Goal: Information Seeking & Learning: Learn about a topic

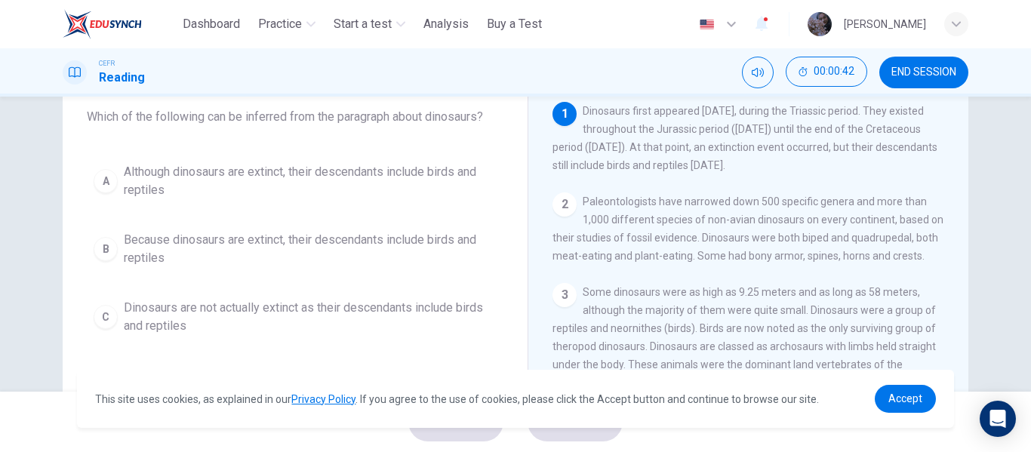
scroll to position [88, 0]
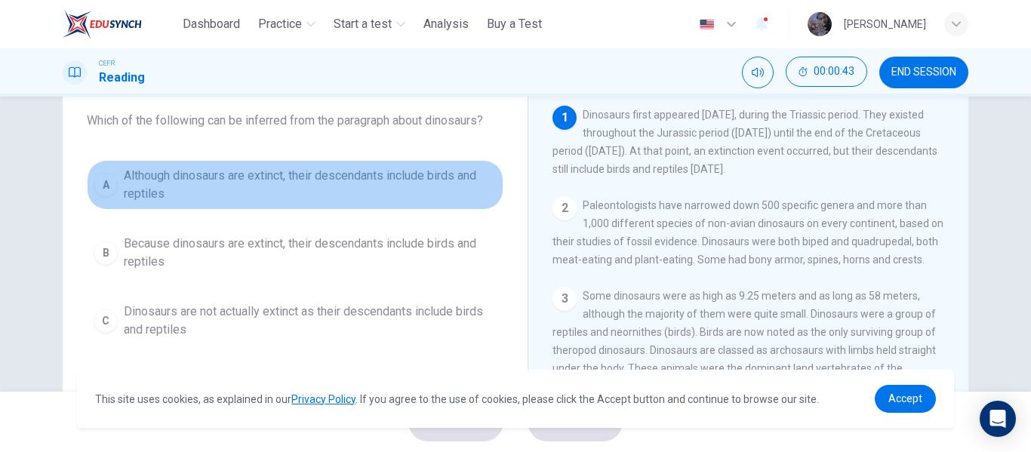
click at [348, 189] on span "Although dinosaurs are extinct, their descendants include birds and reptiles" at bounding box center [310, 185] width 373 height 36
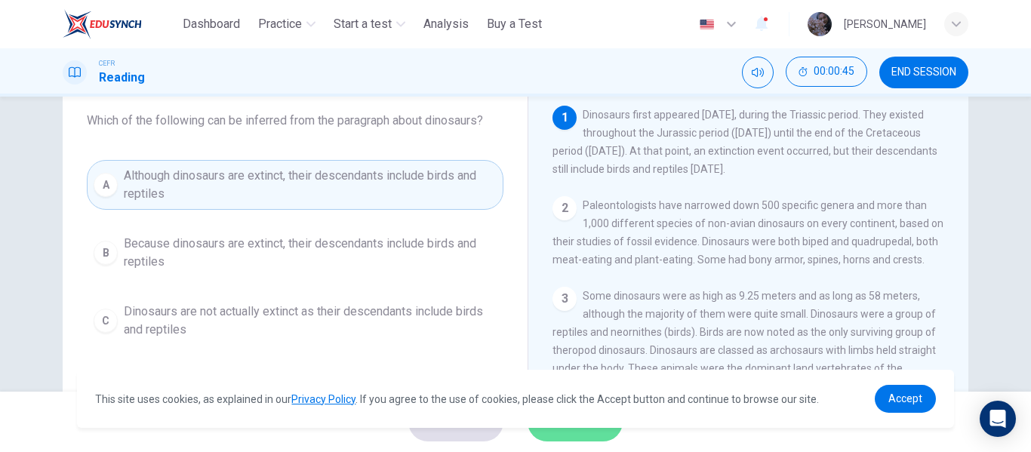
click at [585, 436] on button "SUBMIT" at bounding box center [574, 421] width 95 height 39
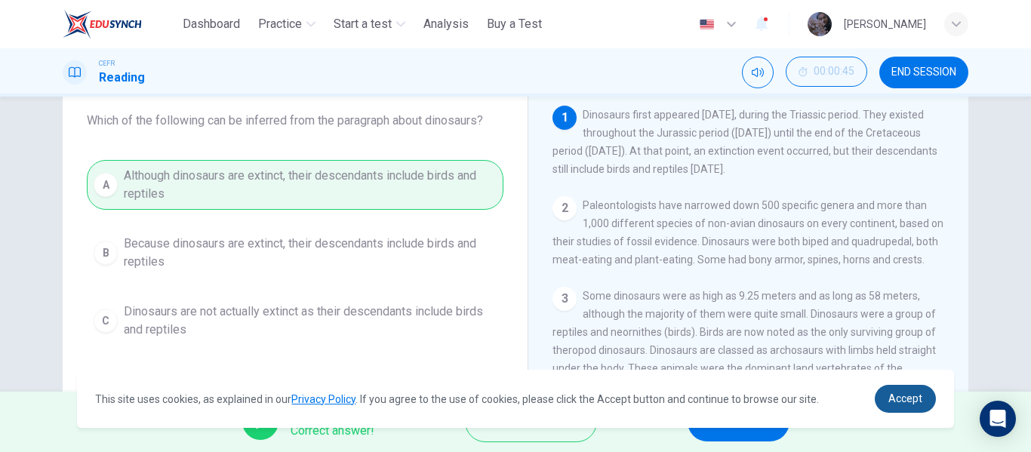
click at [896, 397] on span "Accept" at bounding box center [905, 398] width 34 height 12
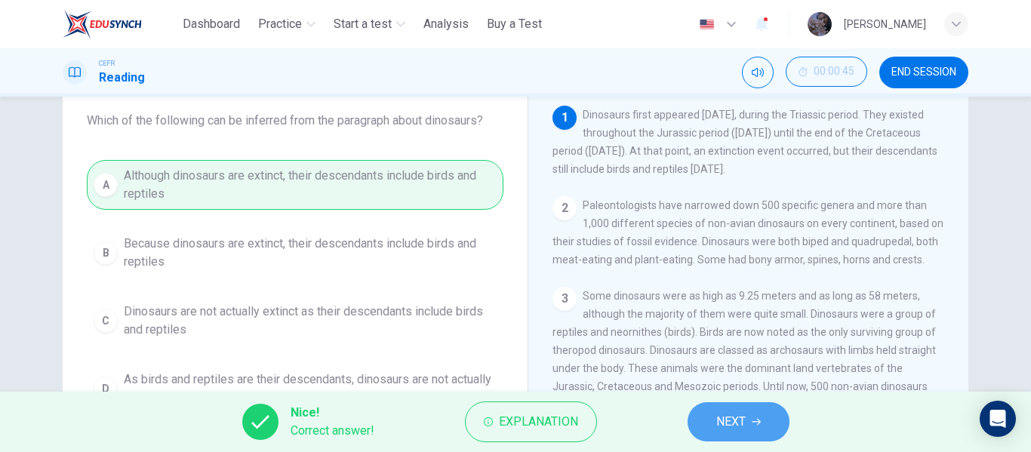
click at [739, 417] on span "NEXT" at bounding box center [730, 421] width 29 height 21
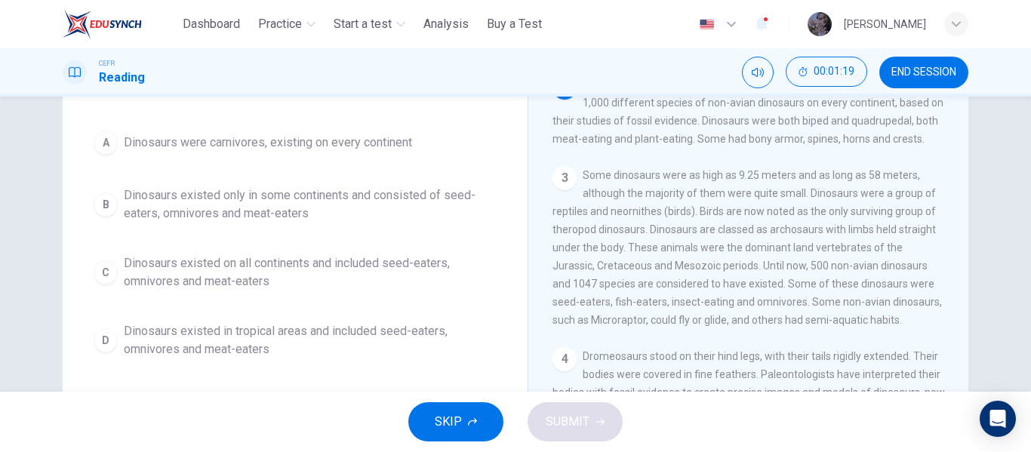
scroll to position [125, 0]
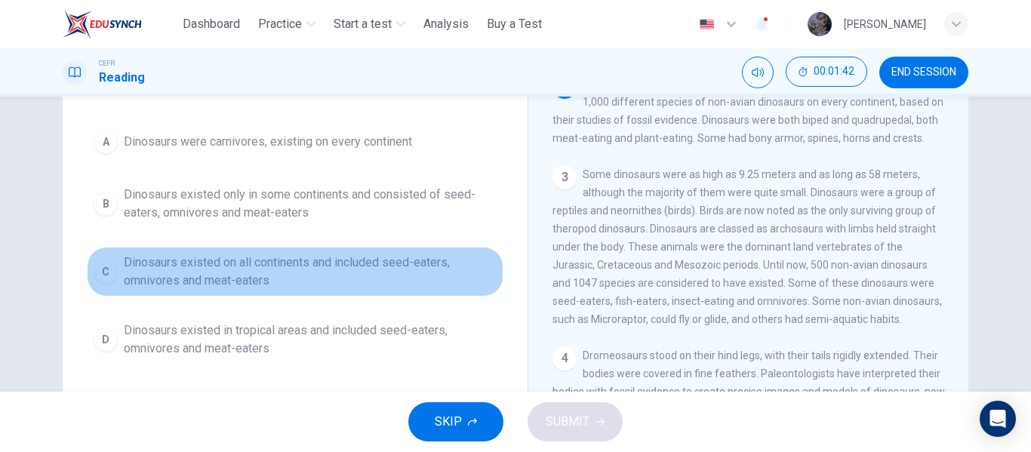
click at [301, 277] on span "Dinosaurs existed on all continents and included seed-eaters, omnivores and mea…" at bounding box center [310, 272] width 373 height 36
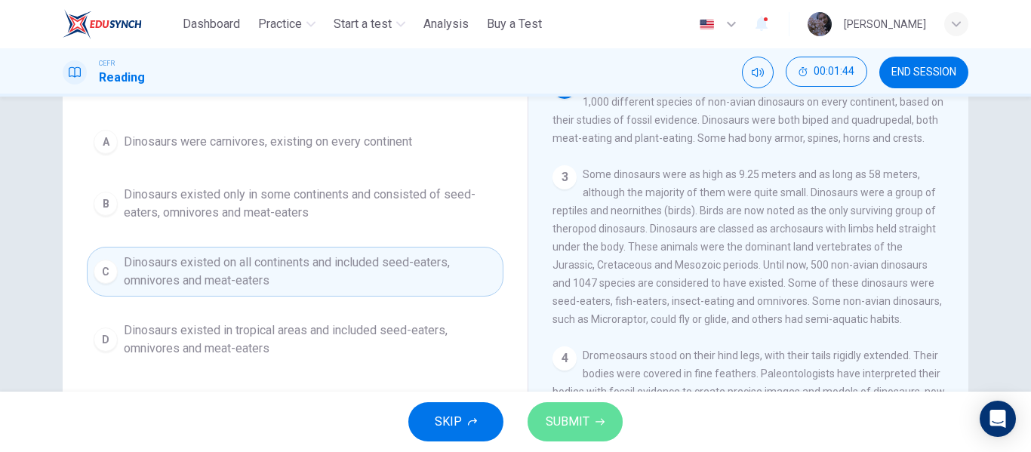
click at [595, 414] on button "SUBMIT" at bounding box center [574, 421] width 95 height 39
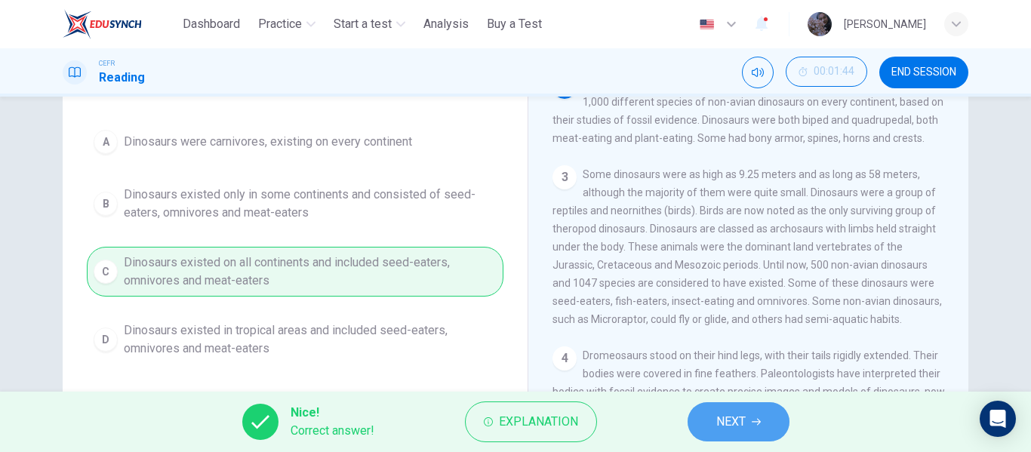
click at [742, 411] on span "NEXT" at bounding box center [730, 421] width 29 height 21
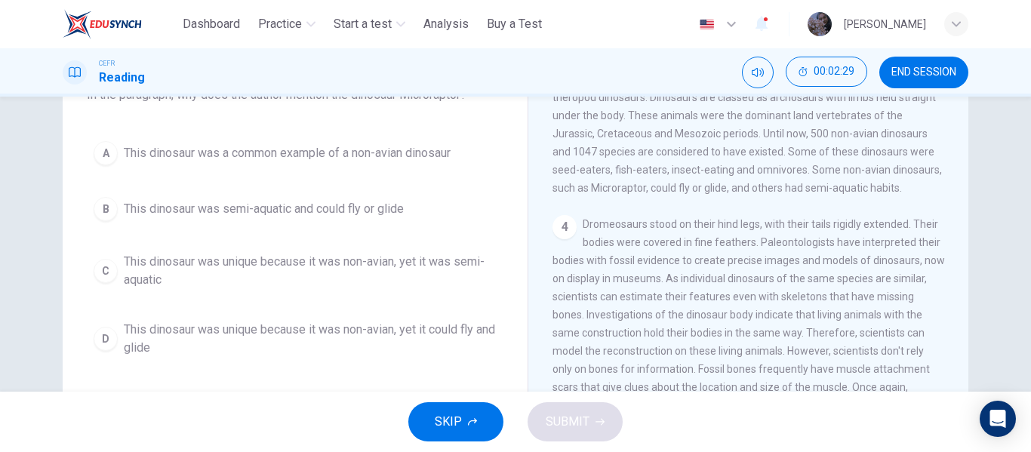
scroll to position [125, 0]
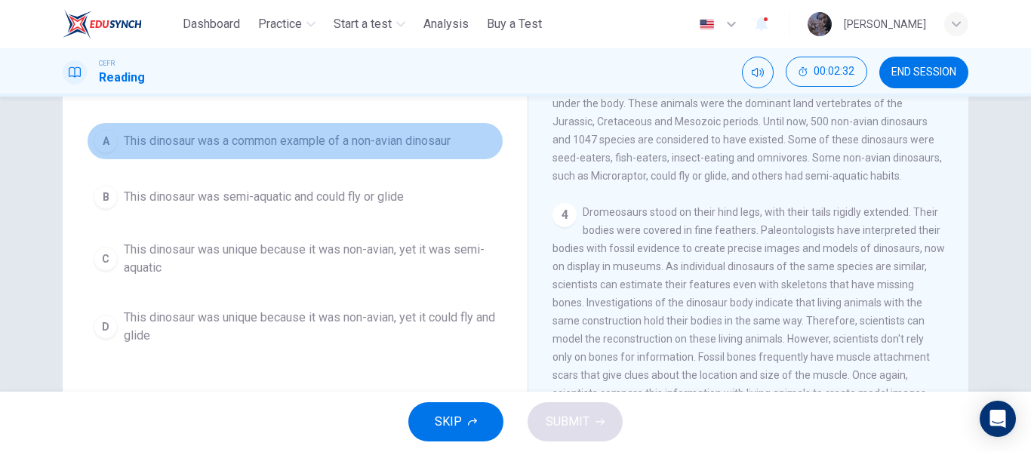
click at [269, 140] on span "This dinosaur was a common example of a non-avian dinosaur" at bounding box center [287, 141] width 327 height 18
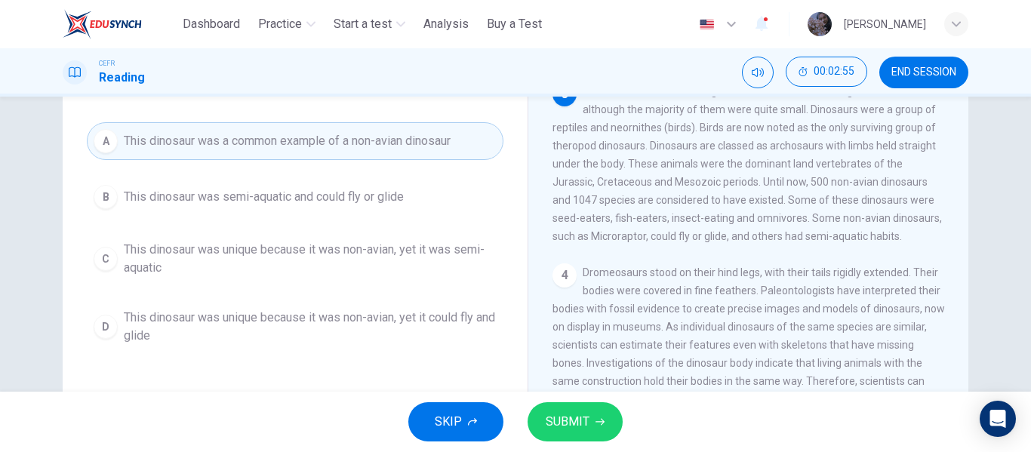
scroll to position [166, 0]
click at [562, 417] on span "SUBMIT" at bounding box center [568, 421] width 44 height 21
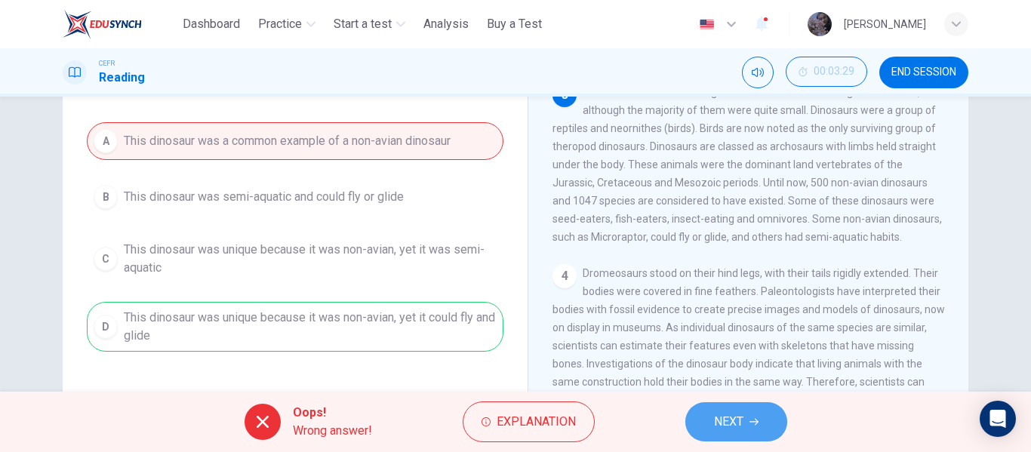
click at [723, 410] on button "NEXT" at bounding box center [736, 421] width 102 height 39
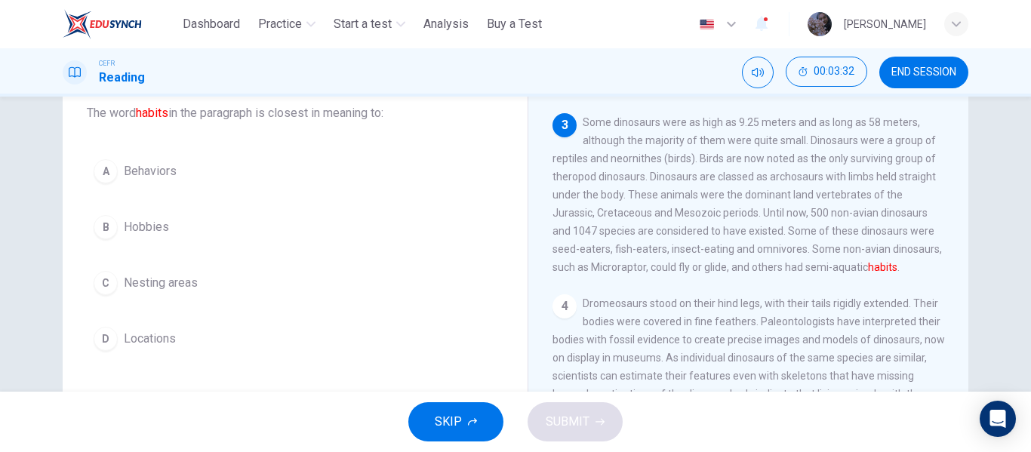
scroll to position [94, 0]
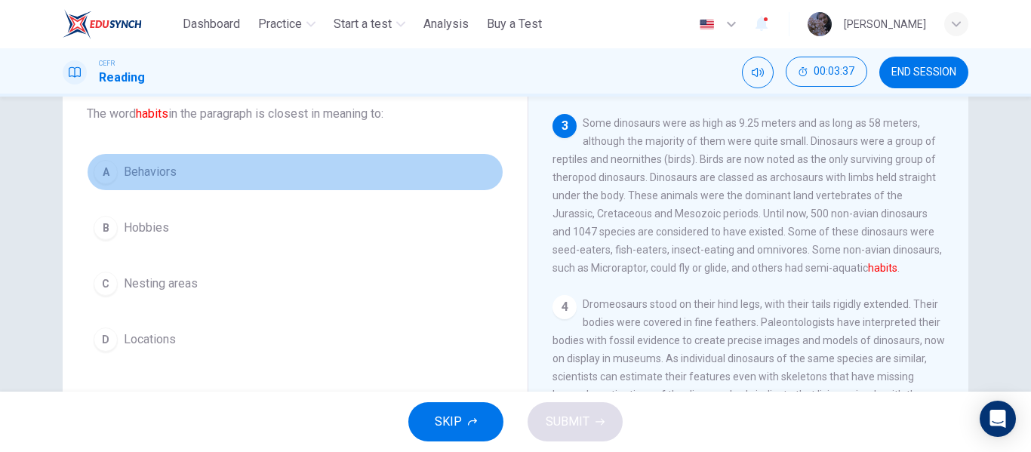
click at [197, 180] on button "A Behaviors" at bounding box center [295, 172] width 417 height 38
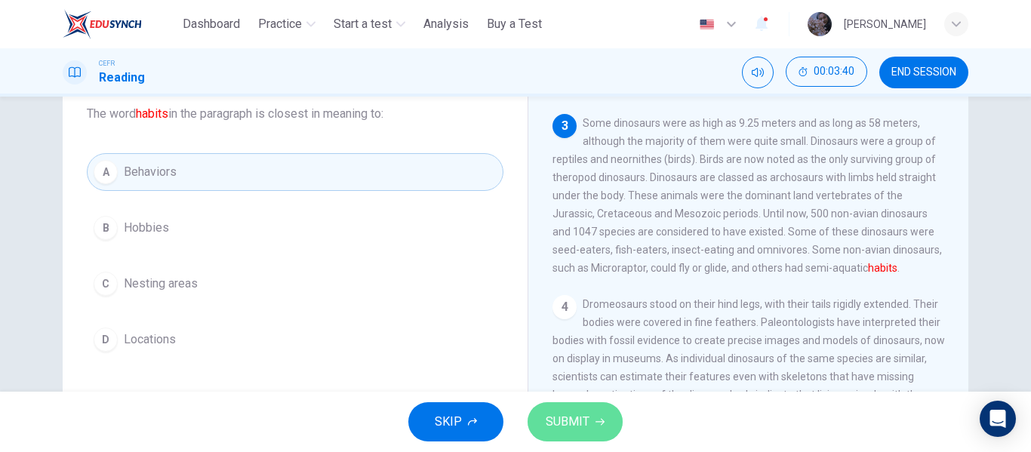
click at [600, 417] on icon "button" at bounding box center [599, 421] width 9 height 9
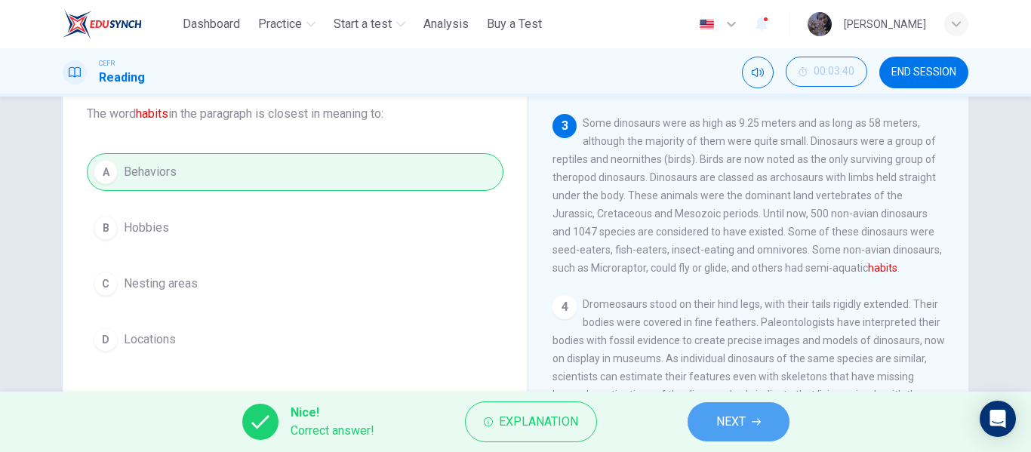
click at [729, 410] on button "NEXT" at bounding box center [738, 421] width 102 height 39
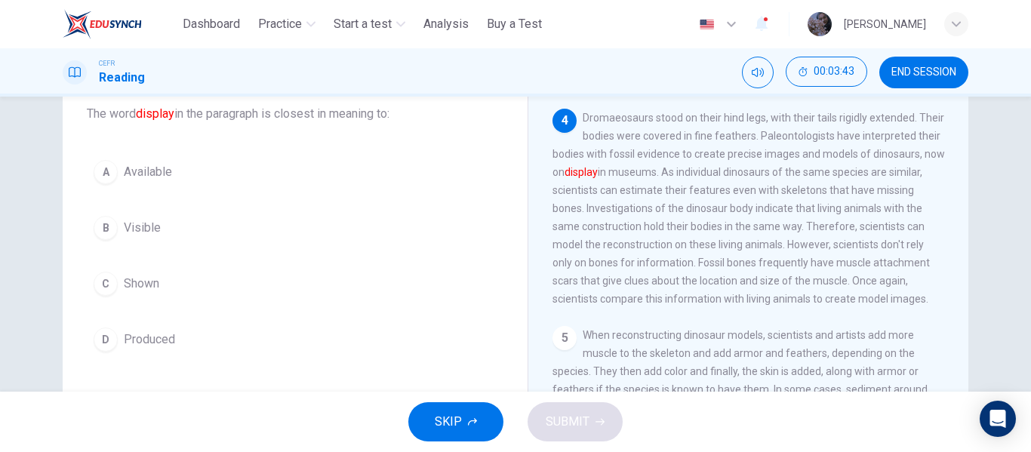
scroll to position [354, 0]
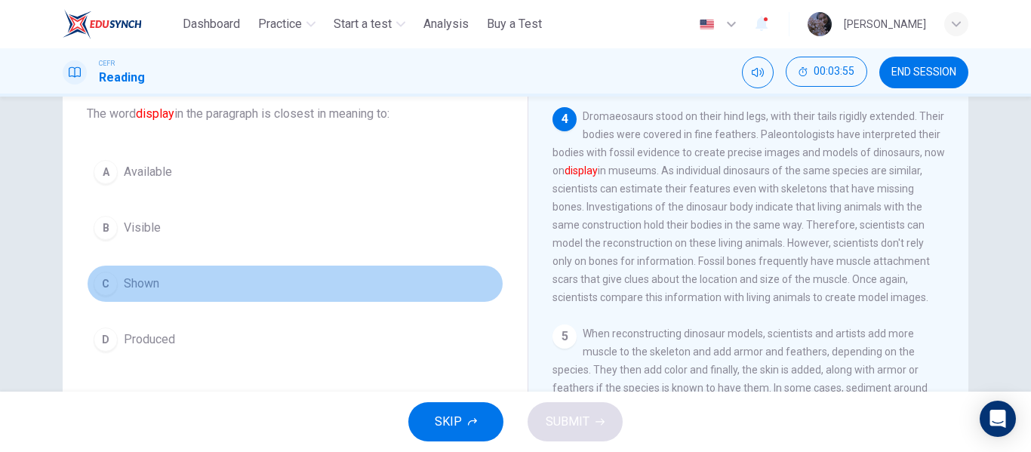
click at [149, 285] on span "Shown" at bounding box center [141, 284] width 35 height 18
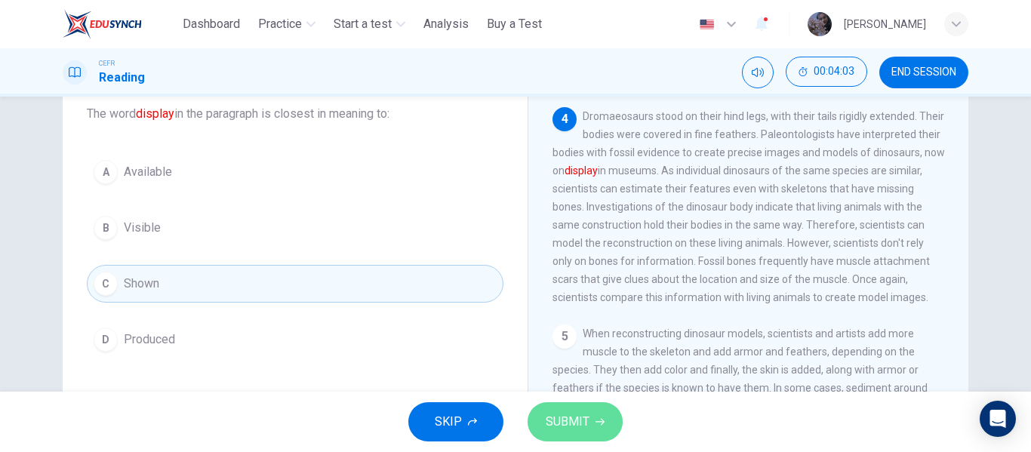
click at [595, 414] on button "SUBMIT" at bounding box center [574, 421] width 95 height 39
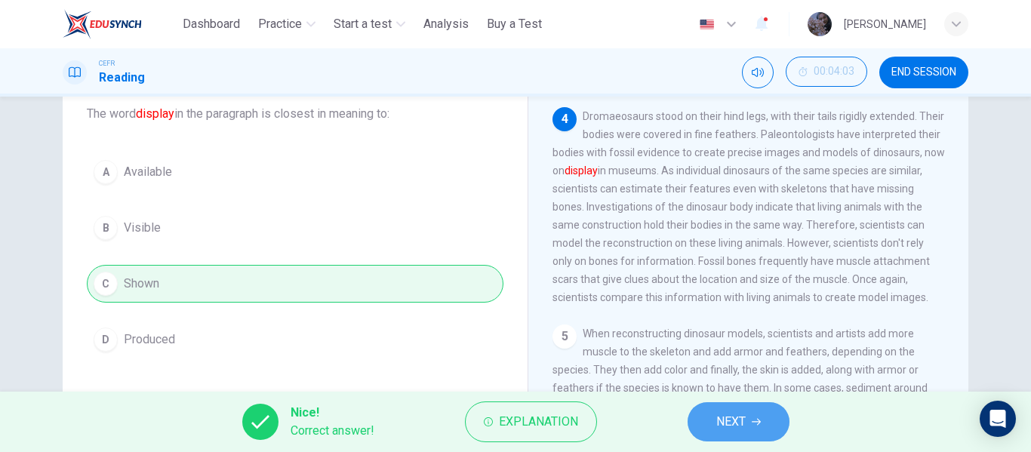
click at [765, 425] on button "NEXT" at bounding box center [738, 421] width 102 height 39
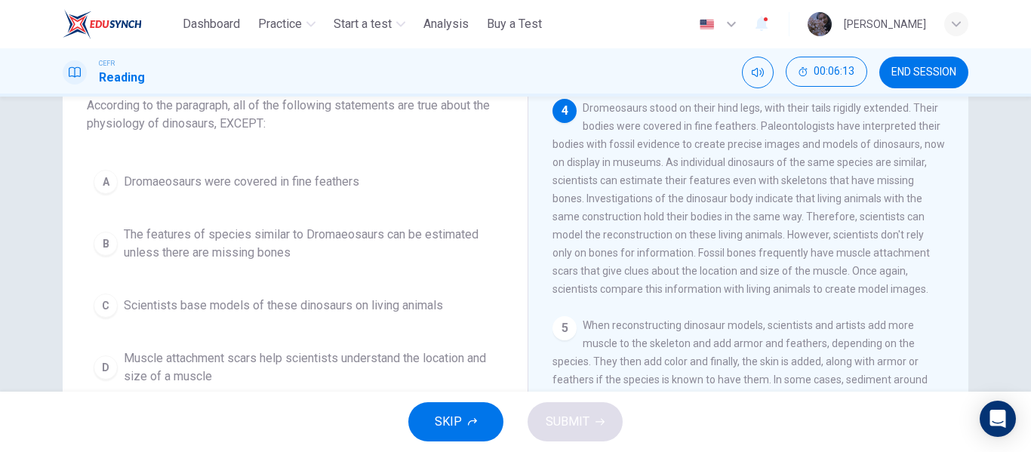
scroll to position [101, 0]
click at [431, 235] on span "The features of species similar to Dromaeosaurs can be estimated unless there a…" at bounding box center [310, 245] width 373 height 36
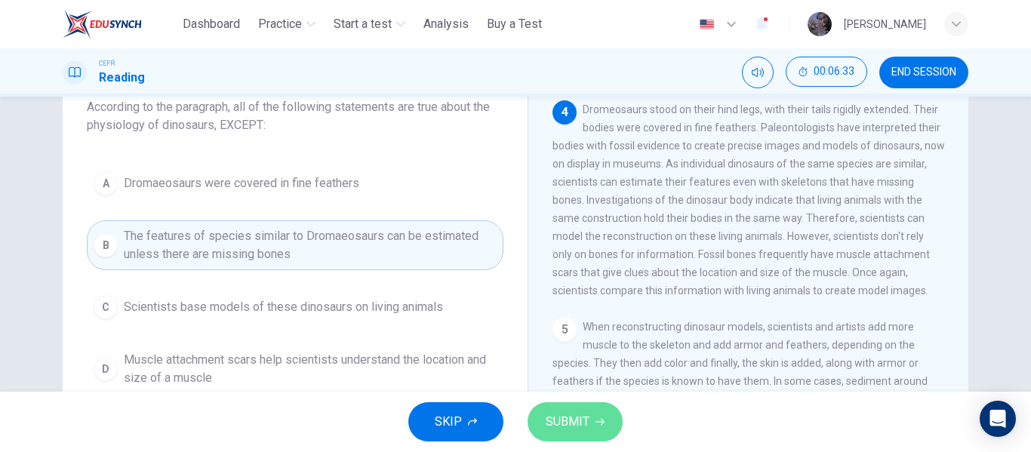
click at [589, 411] on button "SUBMIT" at bounding box center [574, 421] width 95 height 39
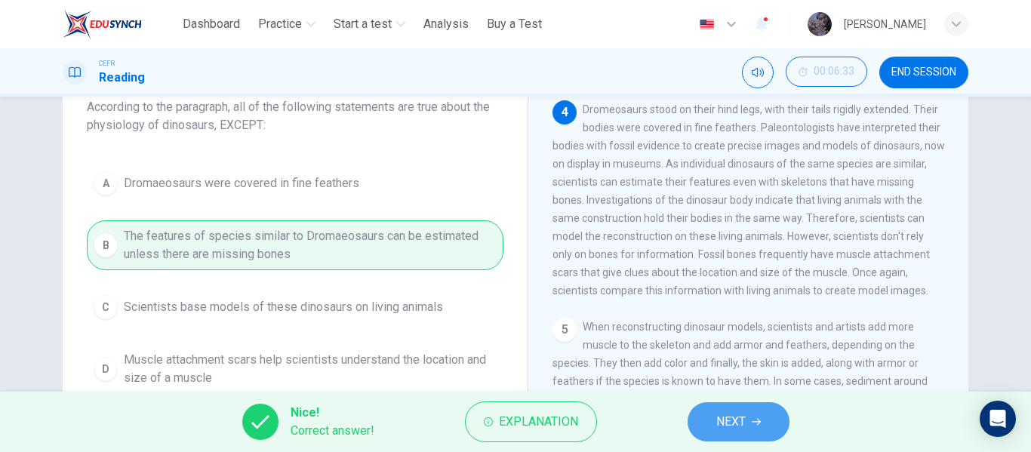
click at [743, 424] on span "NEXT" at bounding box center [730, 421] width 29 height 21
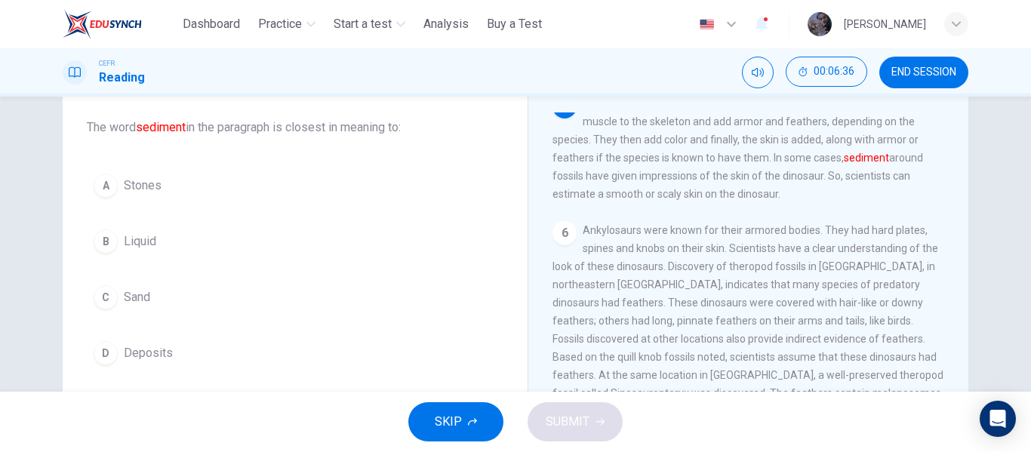
scroll to position [598, 0]
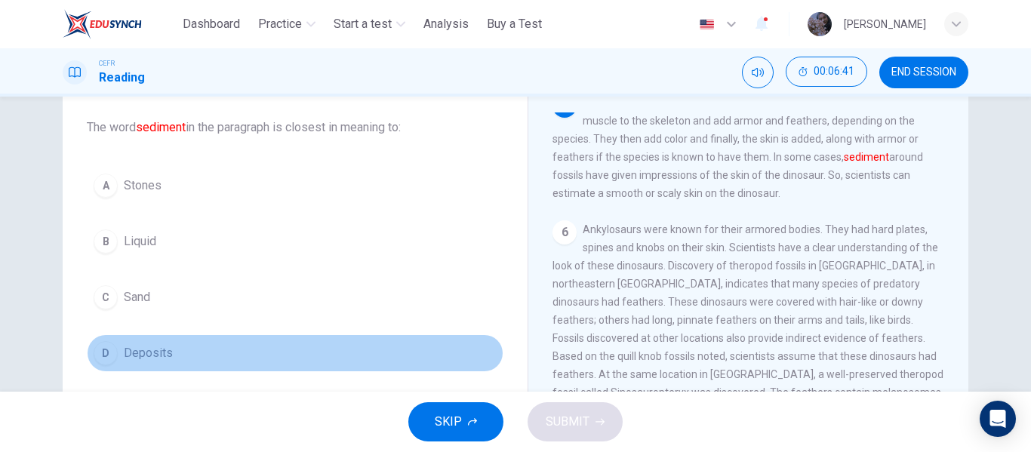
click at [283, 356] on button "D Deposits" at bounding box center [295, 353] width 417 height 38
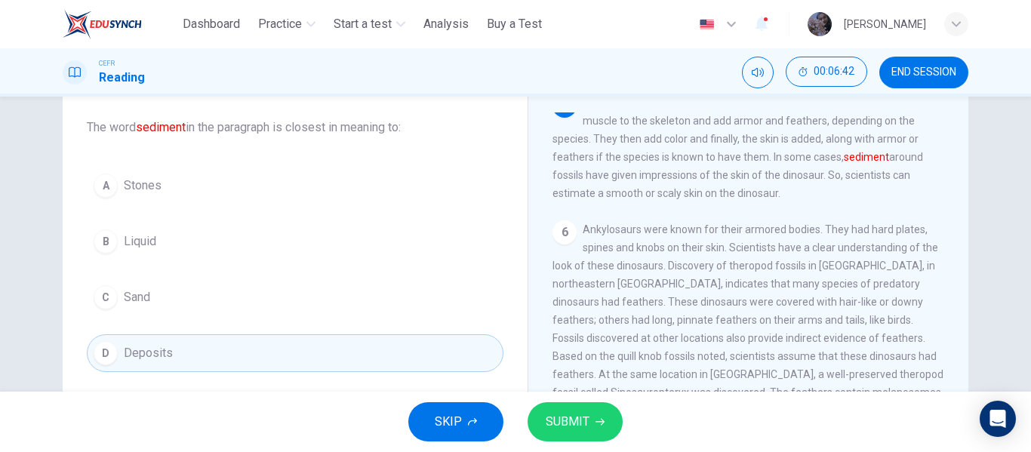
click at [566, 426] on span "SUBMIT" at bounding box center [568, 421] width 44 height 21
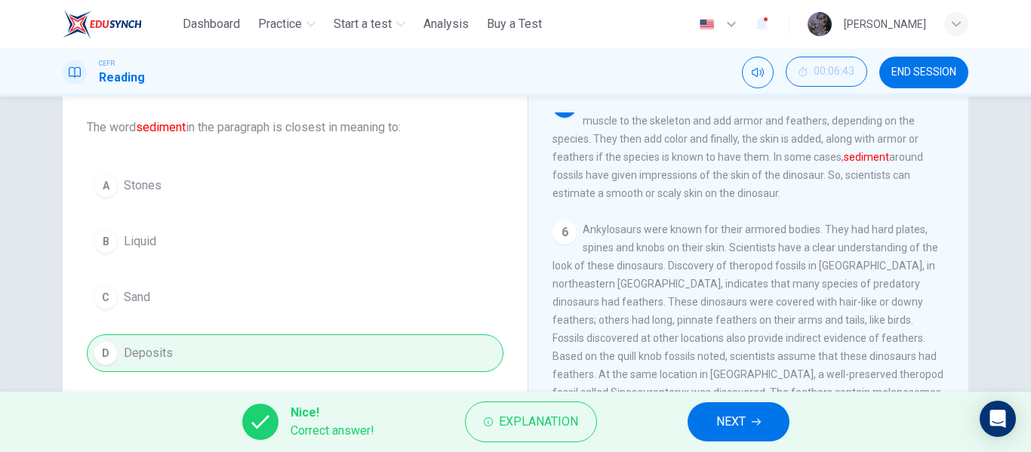
click at [765, 419] on button "NEXT" at bounding box center [738, 421] width 102 height 39
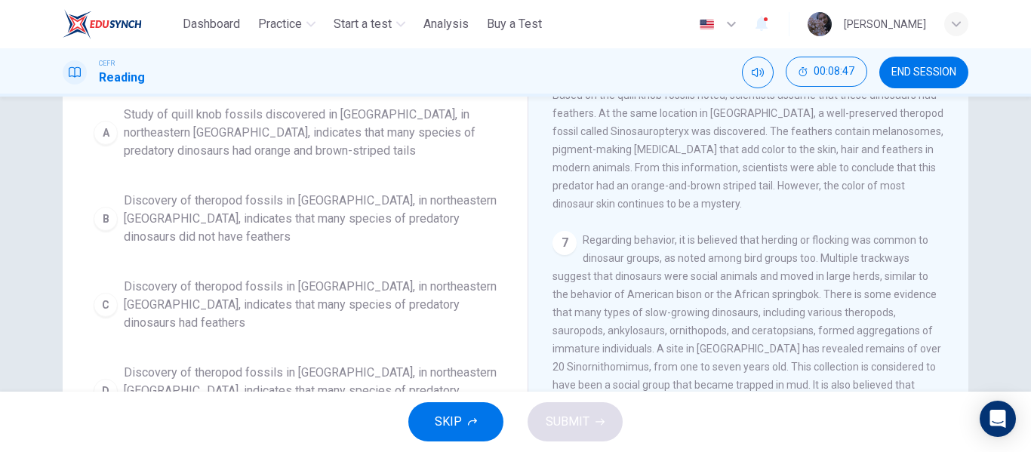
scroll to position [168, 0]
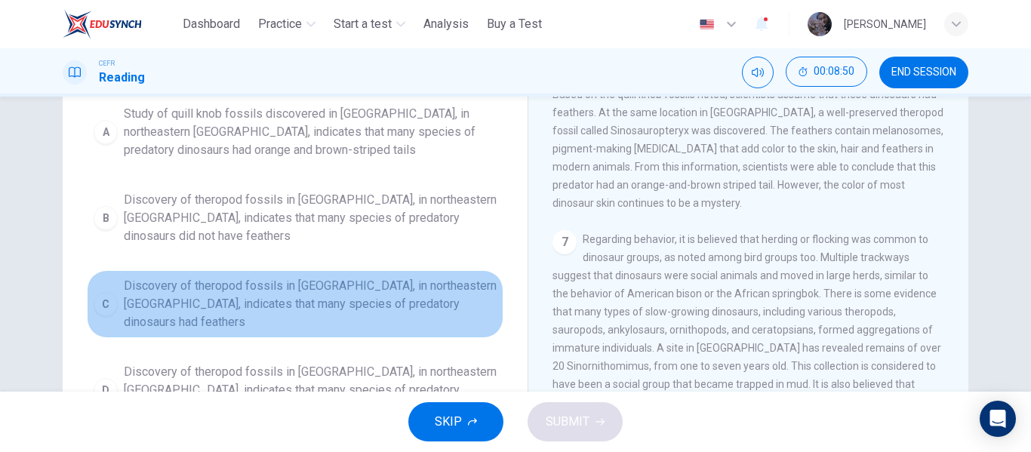
click at [348, 318] on button "C Discovery of theropod fossils in [GEOGRAPHIC_DATA], in northeastern [GEOGRAPH…" at bounding box center [295, 304] width 417 height 68
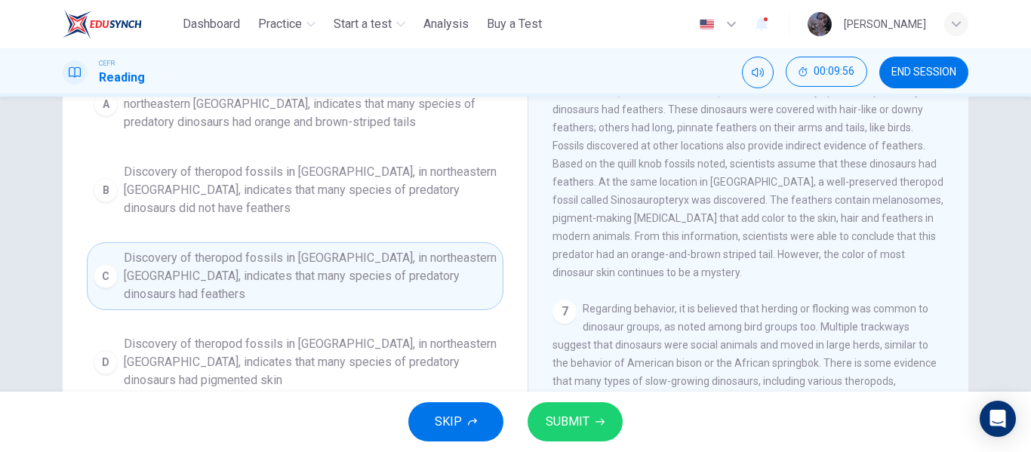
scroll to position [675, 0]
click at [589, 438] on button "SUBMIT" at bounding box center [574, 421] width 95 height 39
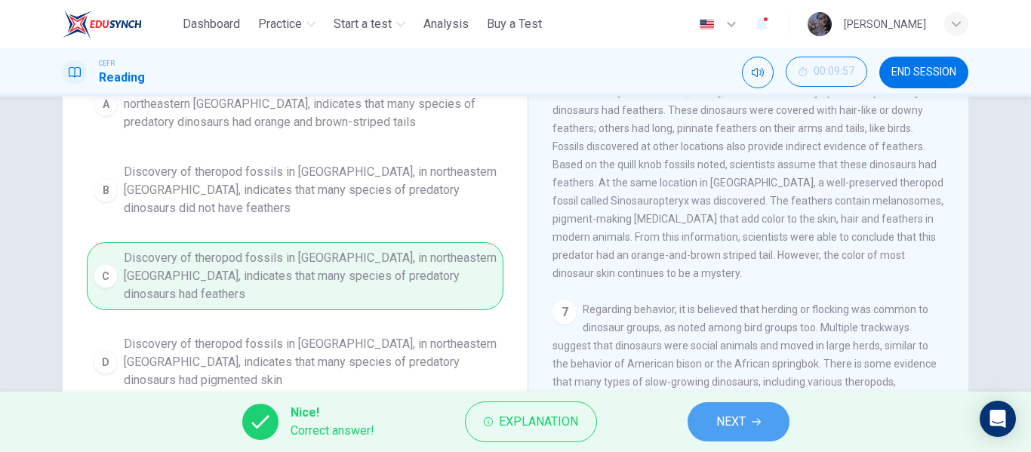
click at [747, 424] on button "NEXT" at bounding box center [738, 421] width 102 height 39
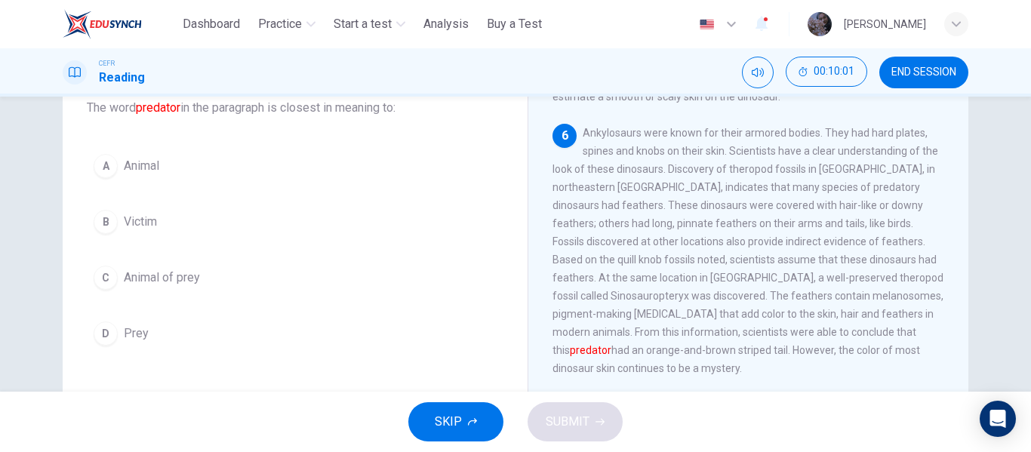
scroll to position [100, 0]
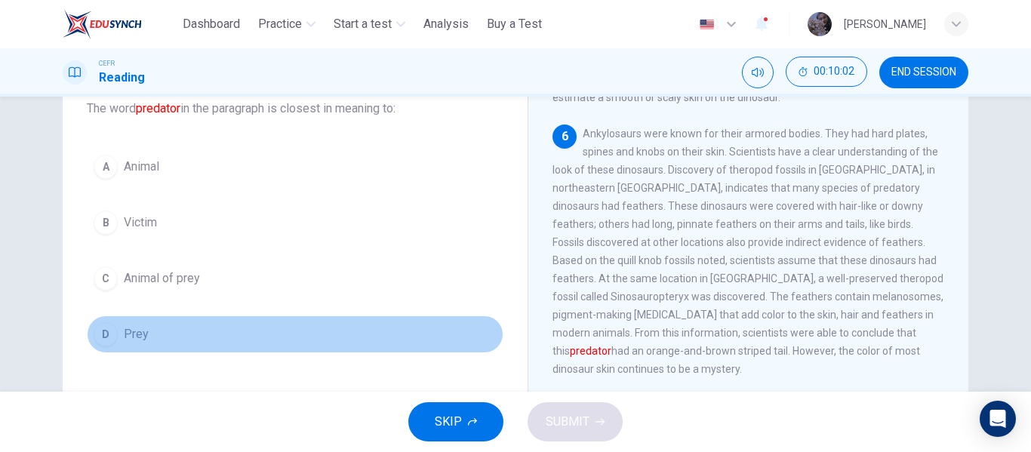
click at [143, 343] on span "Prey" at bounding box center [136, 334] width 25 height 18
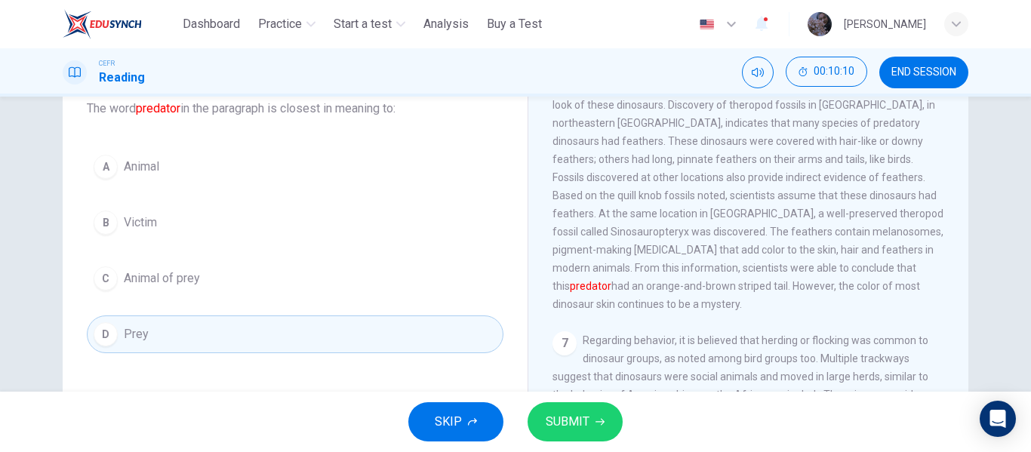
scroll to position [741, 0]
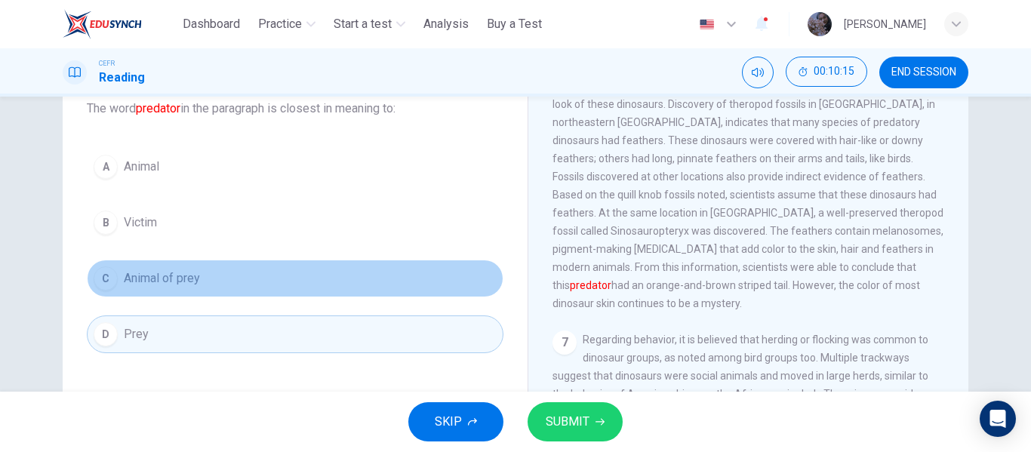
click at [447, 278] on button "C Animal of prey" at bounding box center [295, 279] width 417 height 38
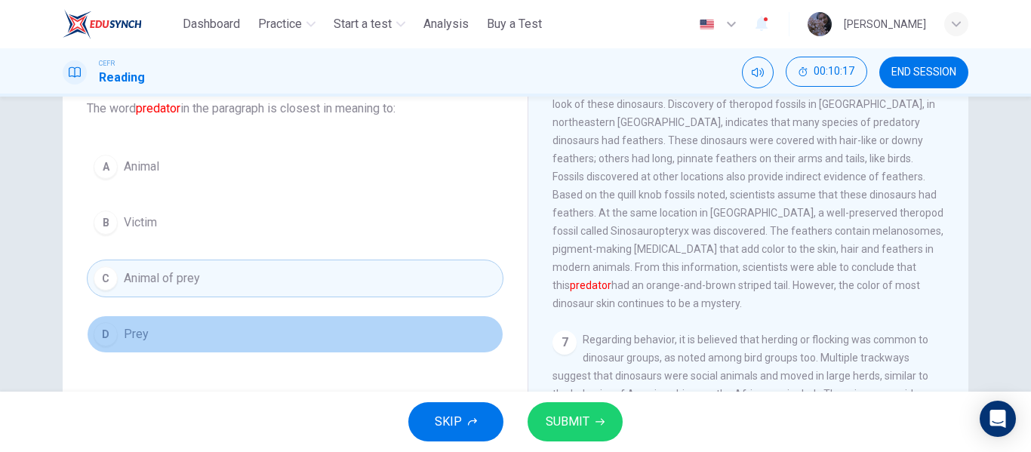
click at [380, 333] on button "D Prey" at bounding box center [295, 334] width 417 height 38
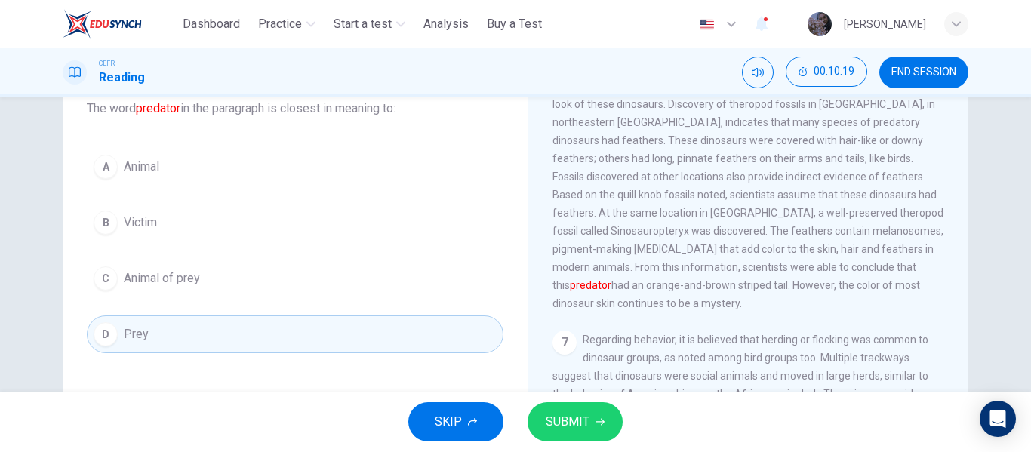
click at [582, 414] on span "SUBMIT" at bounding box center [568, 421] width 44 height 21
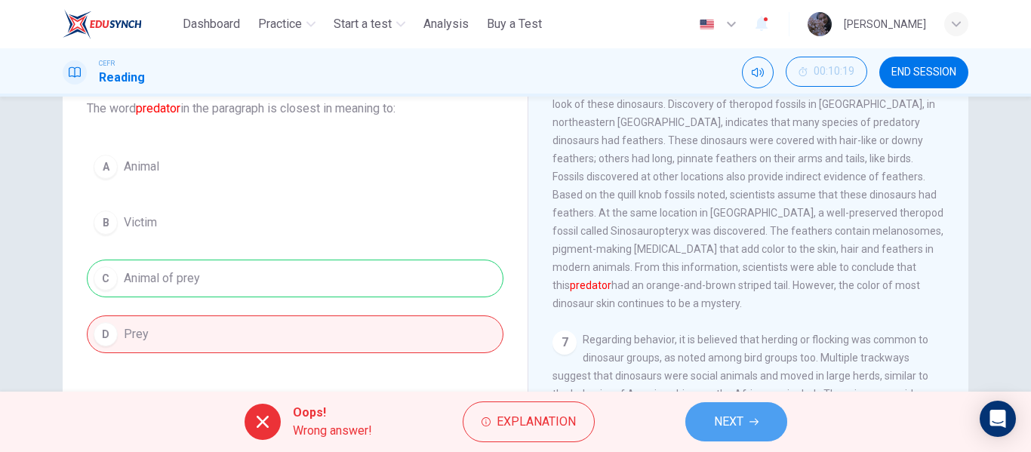
click at [758, 416] on button "NEXT" at bounding box center [736, 421] width 102 height 39
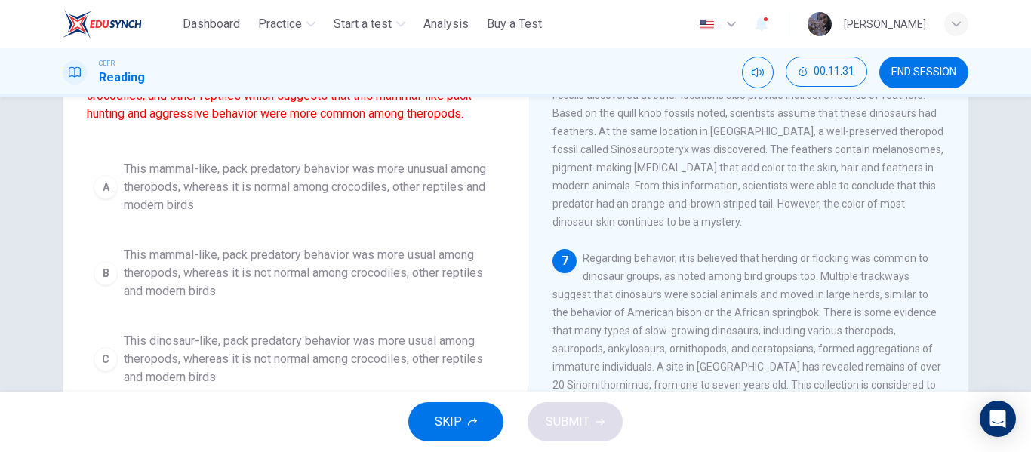
scroll to position [149, 0]
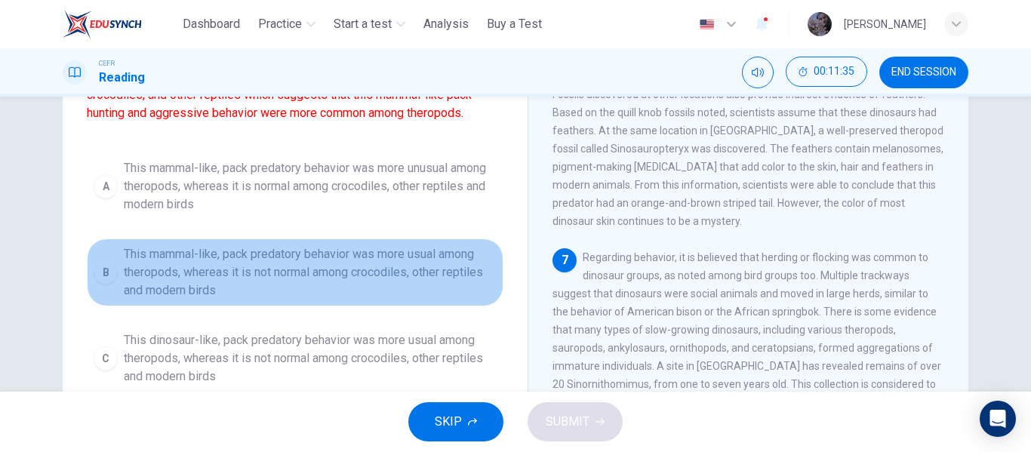
click at [306, 295] on span "This mammal-like, pack predatory behavior was more usual among theropods, where…" at bounding box center [310, 272] width 373 height 54
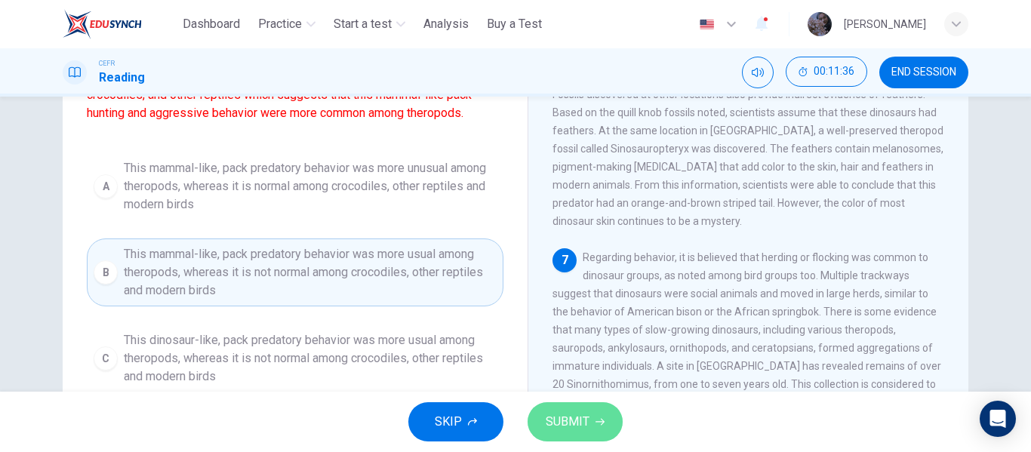
click at [569, 417] on span "SUBMIT" at bounding box center [568, 421] width 44 height 21
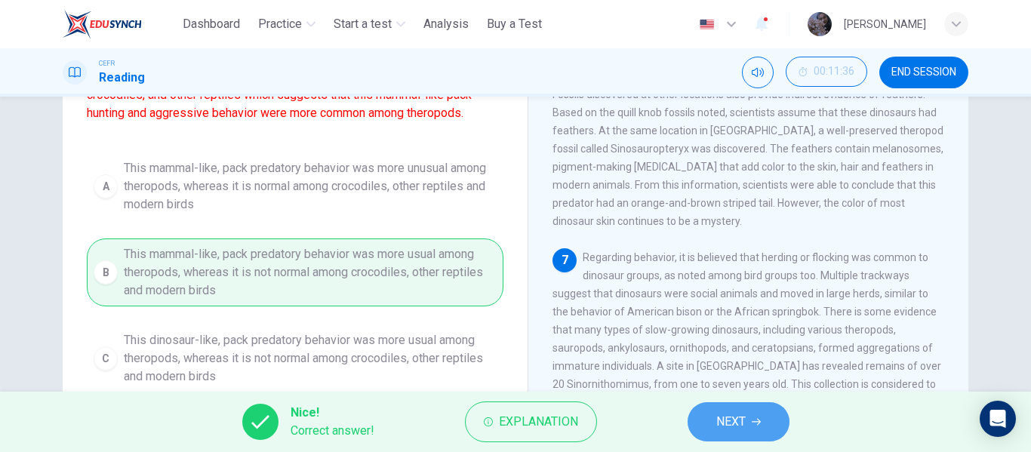
click at [746, 429] on span "NEXT" at bounding box center [730, 421] width 29 height 21
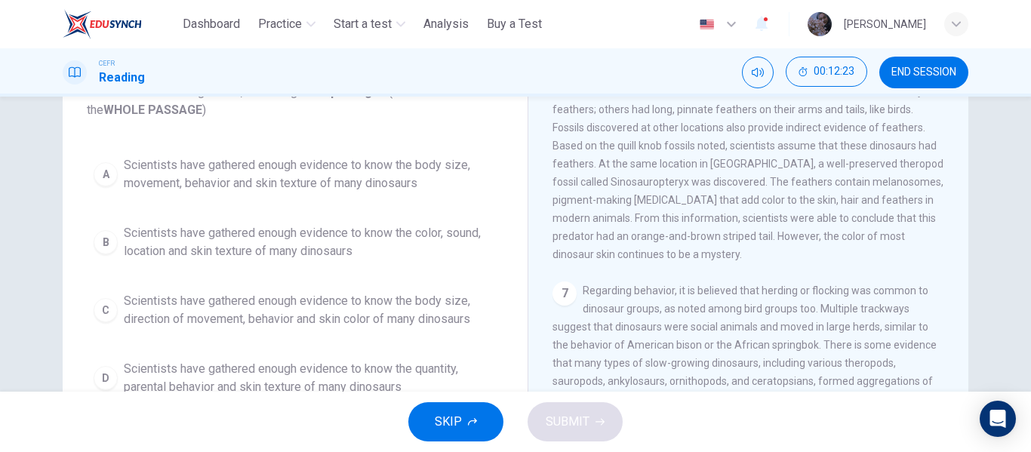
scroll to position [115, 0]
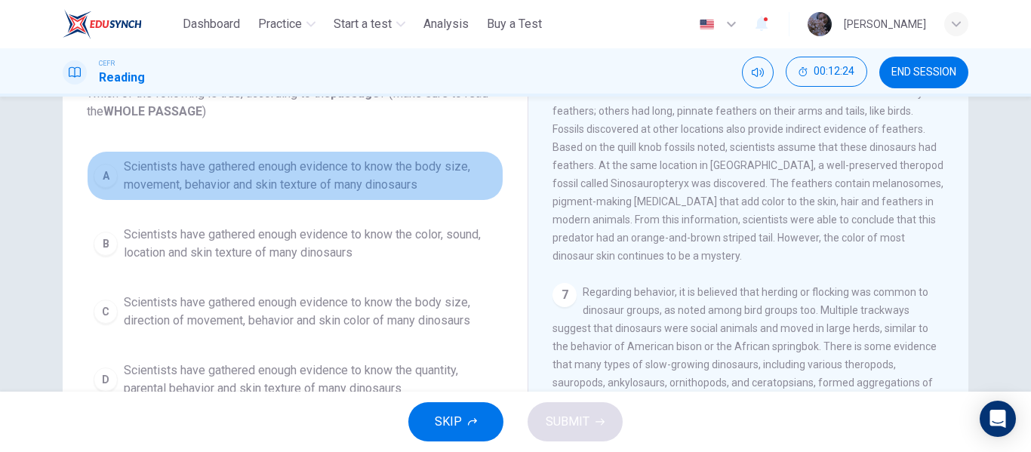
click at [420, 177] on span "Scientists have gathered enough evidence to know the body size, movement, behav…" at bounding box center [310, 176] width 373 height 36
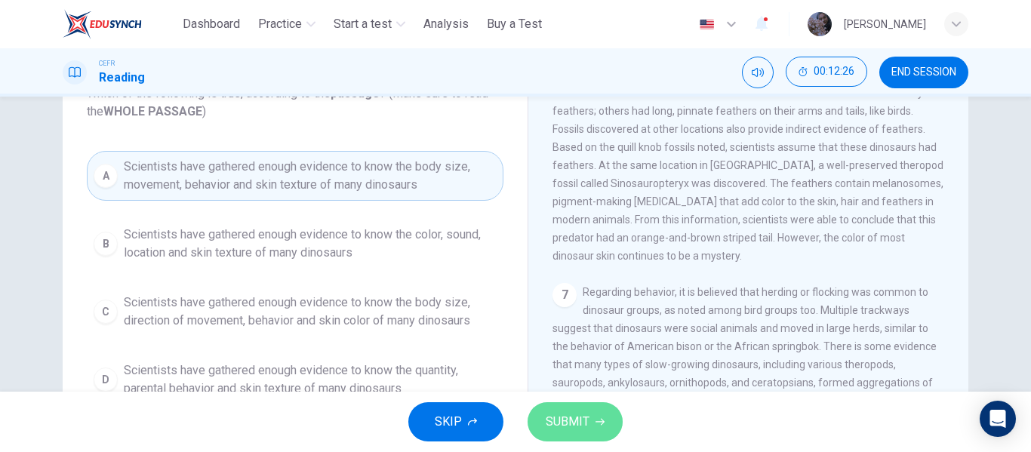
click at [565, 418] on span "SUBMIT" at bounding box center [568, 421] width 44 height 21
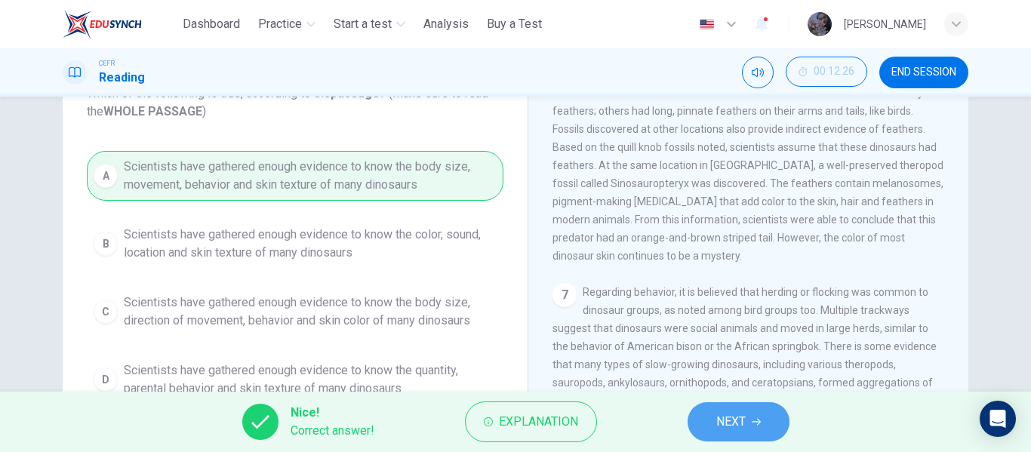
click at [716, 420] on span "NEXT" at bounding box center [730, 421] width 29 height 21
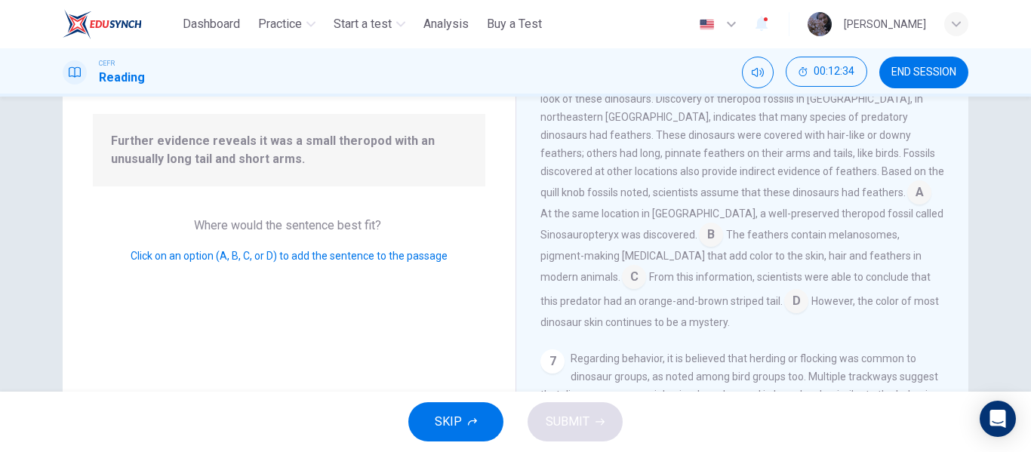
scroll to position [142, 0]
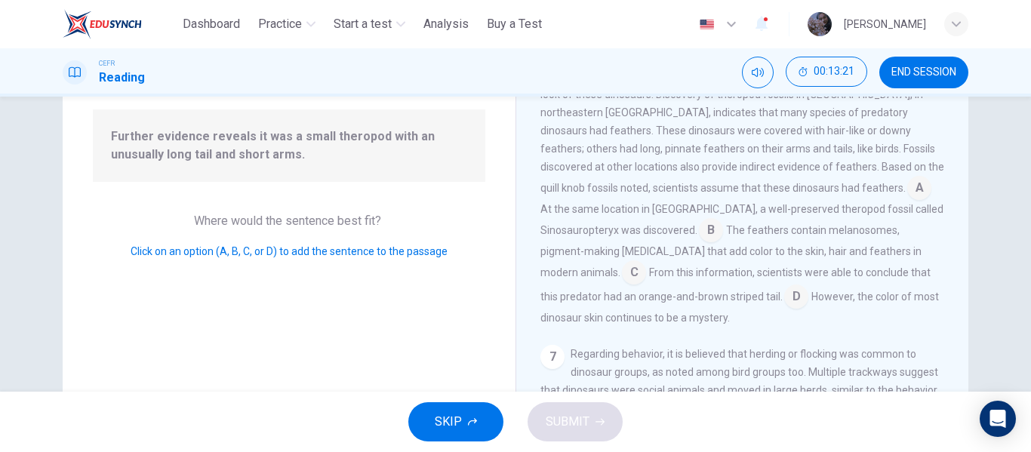
click at [907, 201] on input at bounding box center [919, 189] width 24 height 24
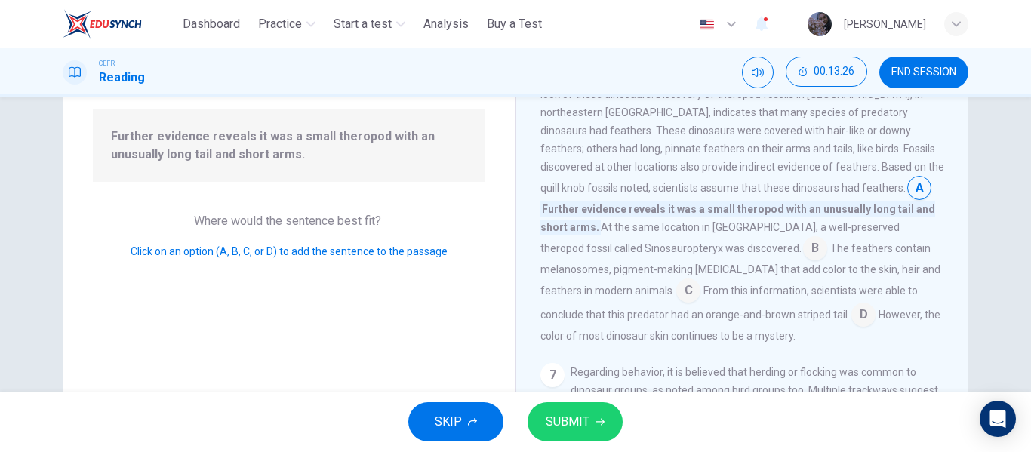
click at [907, 201] on input at bounding box center [919, 189] width 24 height 24
click at [803, 262] on input at bounding box center [815, 250] width 24 height 24
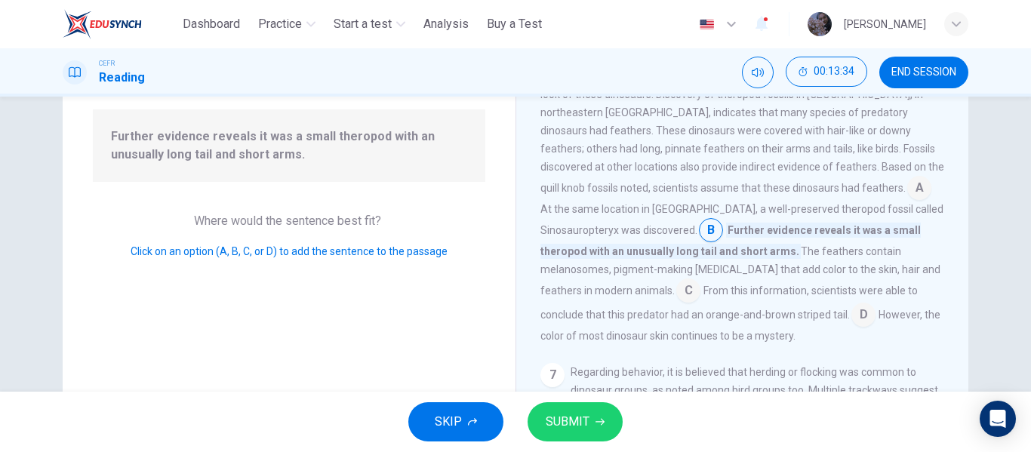
click at [571, 420] on span "SUBMIT" at bounding box center [568, 421] width 44 height 21
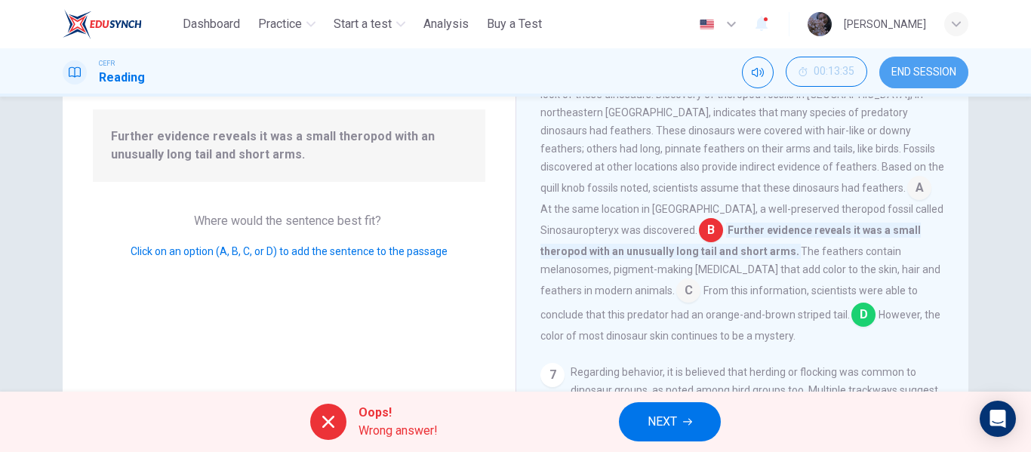
click at [924, 67] on span "END SESSION" at bounding box center [923, 72] width 65 height 12
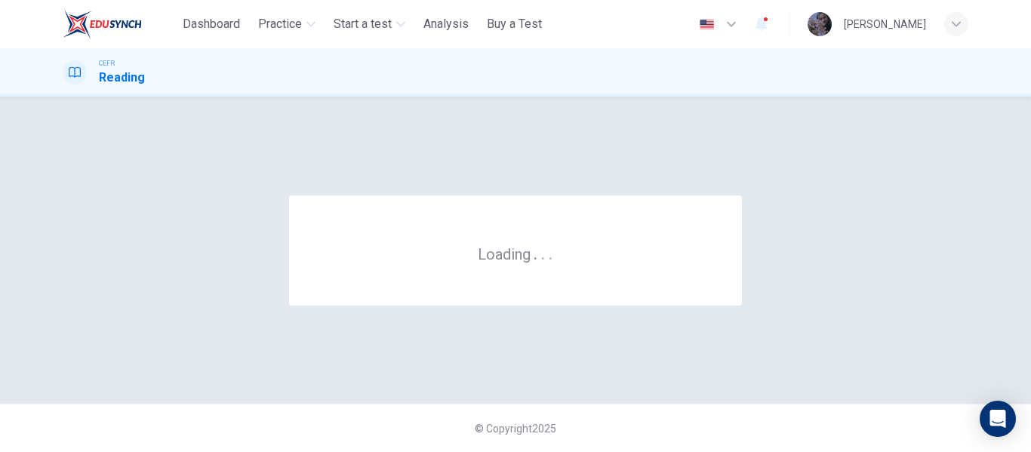
scroll to position [0, 0]
